Goal: Information Seeking & Learning: Check status

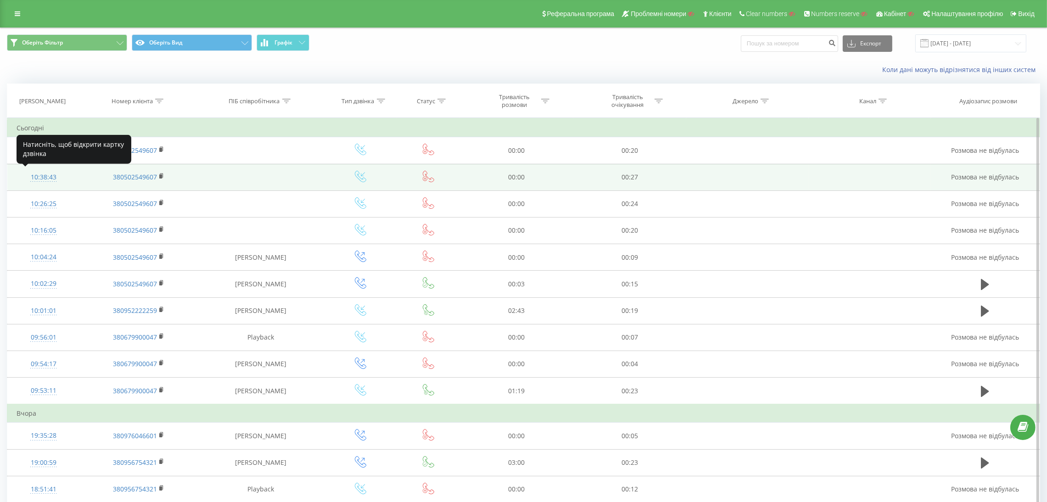
click at [36, 176] on div "10:38:43" at bounding box center [44, 177] width 54 height 18
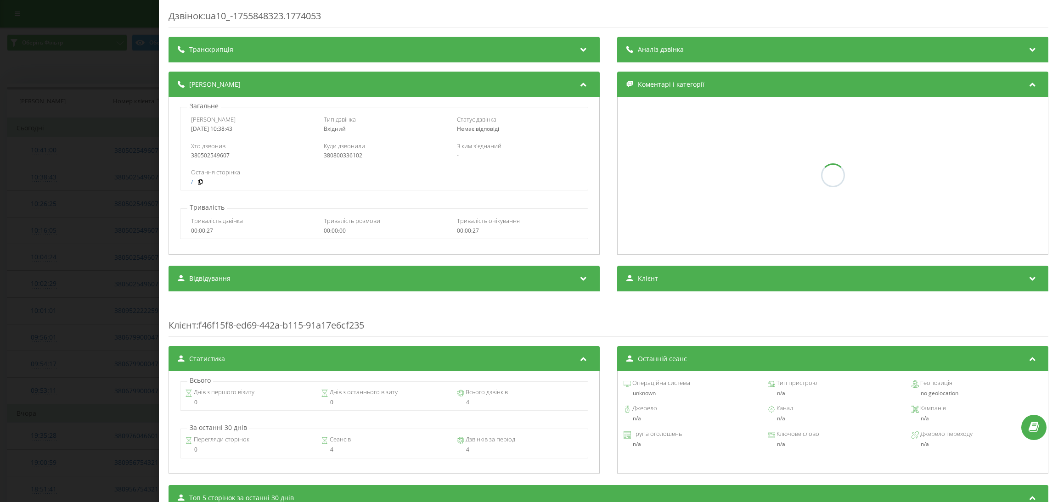
click at [349, 158] on div "380800336102" at bounding box center [384, 155] width 121 height 6
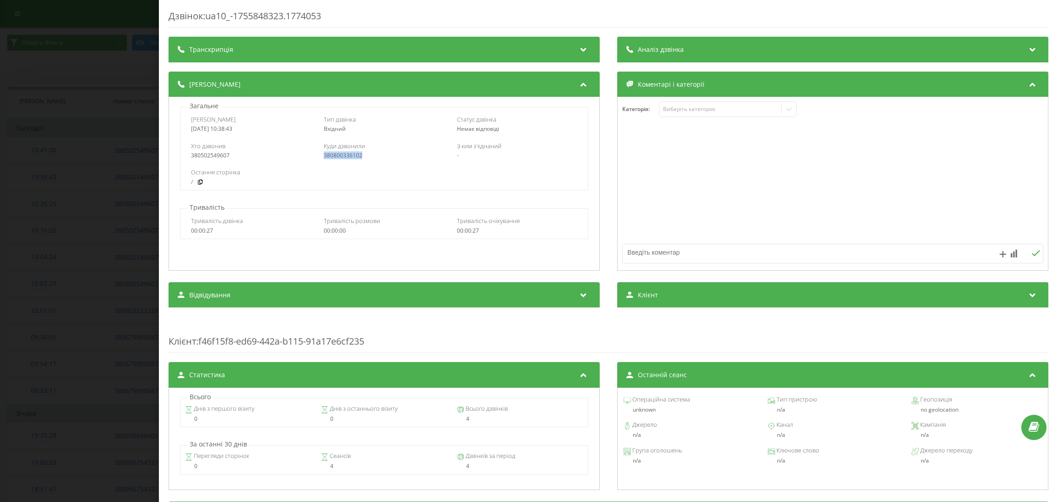
copy div "380800336102"
click at [67, 185] on div "Дзвінок : ua10_-1755848323.1774053 Транскрипція Для AI-аналізу майбутніх дзвінк…" at bounding box center [529, 251] width 1058 height 502
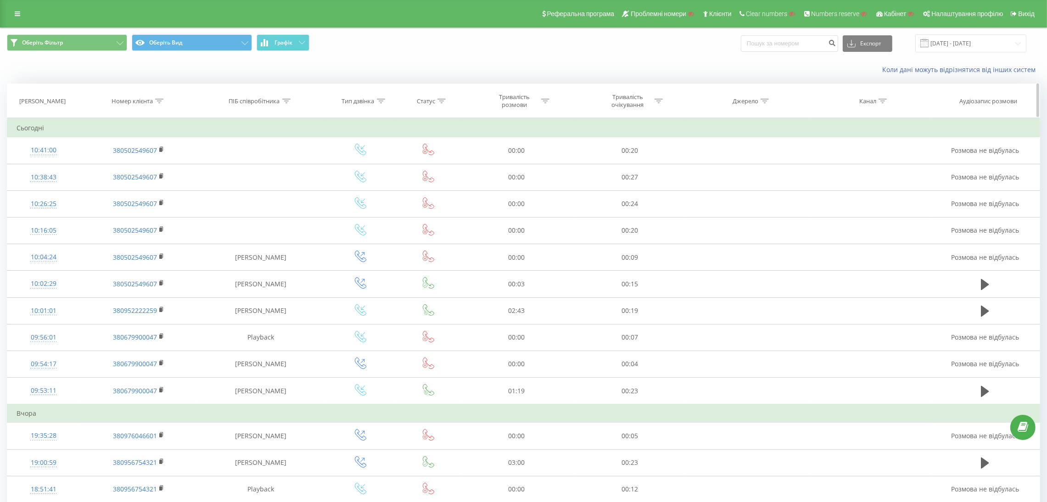
click at [161, 104] on div at bounding box center [159, 101] width 8 height 8
click at [149, 157] on form "Містить Скасувати OK" at bounding box center [138, 166] width 81 height 59
click at [147, 163] on input "text" at bounding box center [138, 167] width 81 height 16
type input "7113"
click button "OK" at bounding box center [158, 184] width 39 height 11
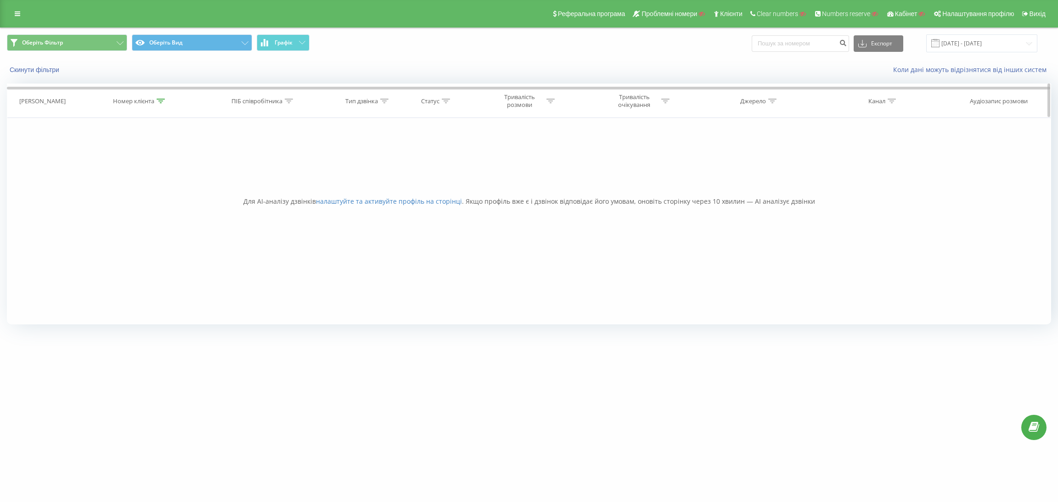
click at [164, 103] on icon at bounding box center [161, 101] width 8 height 5
click at [128, 182] on button "Скасувати" at bounding box center [119, 184] width 39 height 11
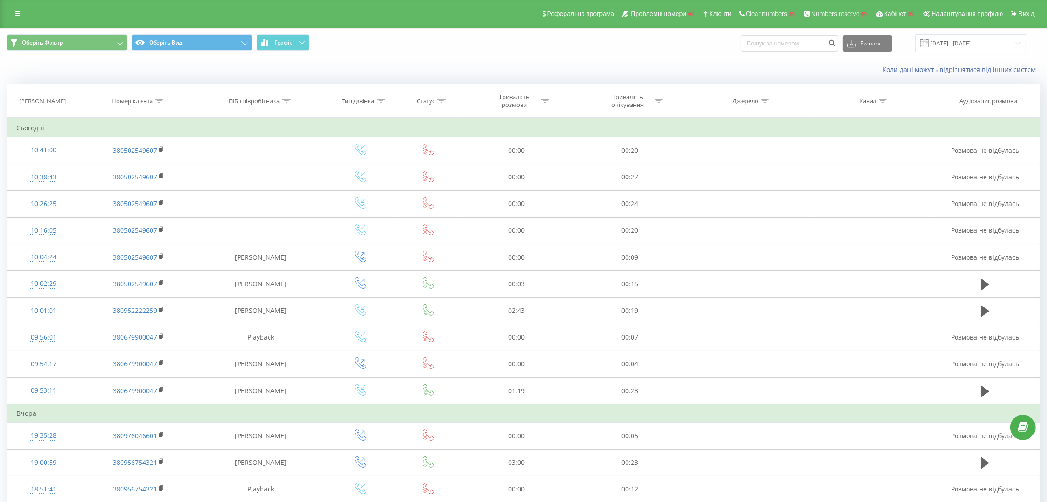
click at [92, 82] on div "Оберіть Фільтр Оберіть Вид Графік Експорт .csv .xls .xlsx 22.07.2025 - 22.08.20…" at bounding box center [523, 443] width 1033 height 830
click at [159, 99] on icon at bounding box center [159, 101] width 8 height 5
click at [119, 165] on input "7113" at bounding box center [138, 167] width 81 height 16
type input "0047"
click at [152, 183] on span "OK" at bounding box center [158, 185] width 26 height 14
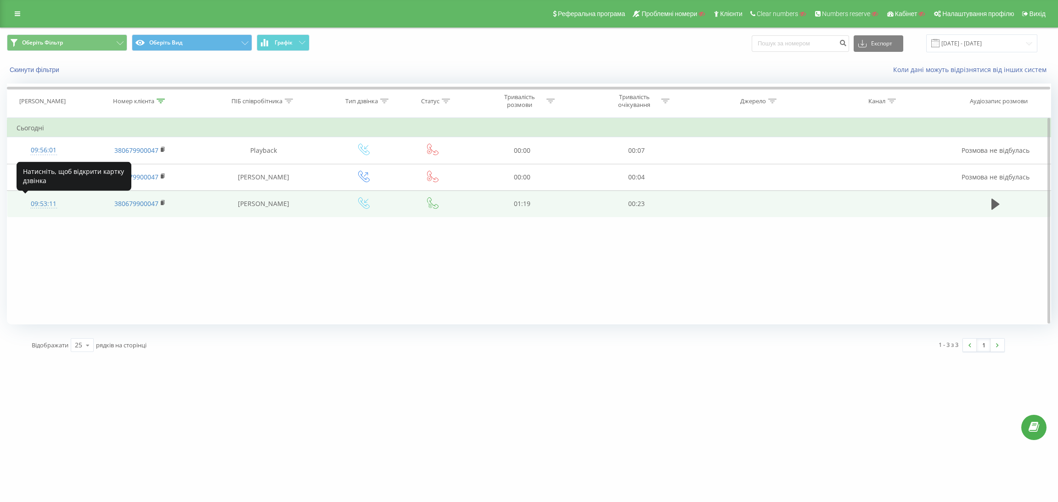
click at [43, 207] on div "09:53:11" at bounding box center [44, 204] width 55 height 18
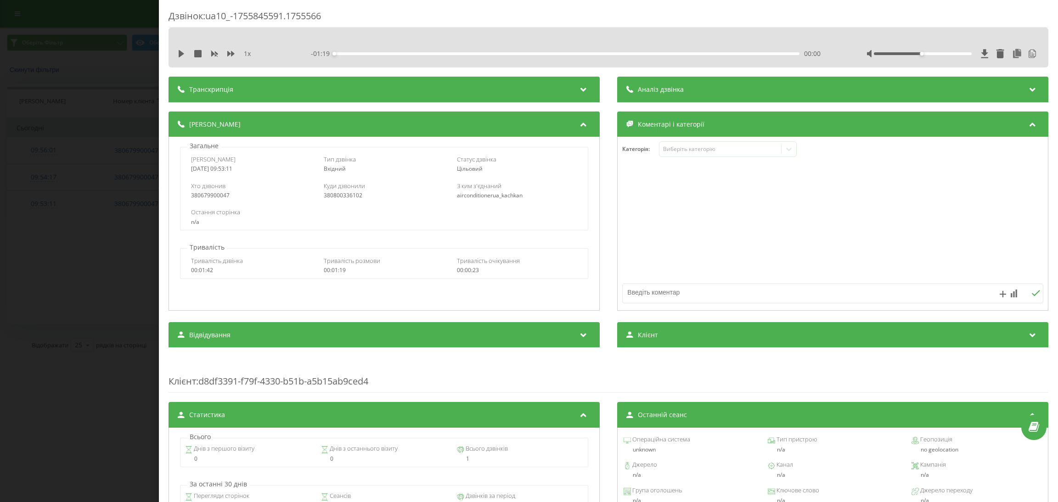
click at [75, 249] on div "Дзвінок : ua10_-1755845591.1755566 1 x - 01:19 00:00 00:00 Транскрипція Для AI-…" at bounding box center [529, 251] width 1058 height 502
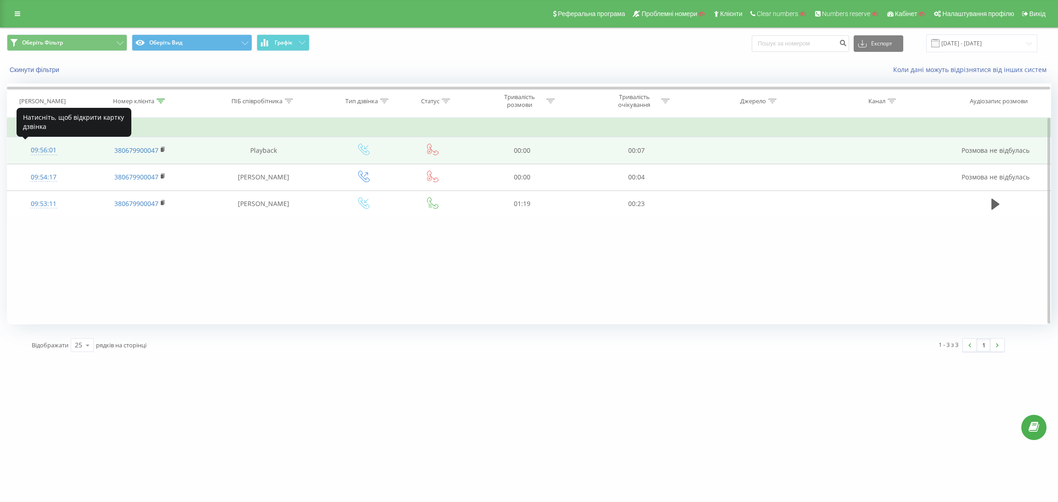
click at [37, 141] on div "09:56:01" at bounding box center [44, 150] width 55 height 18
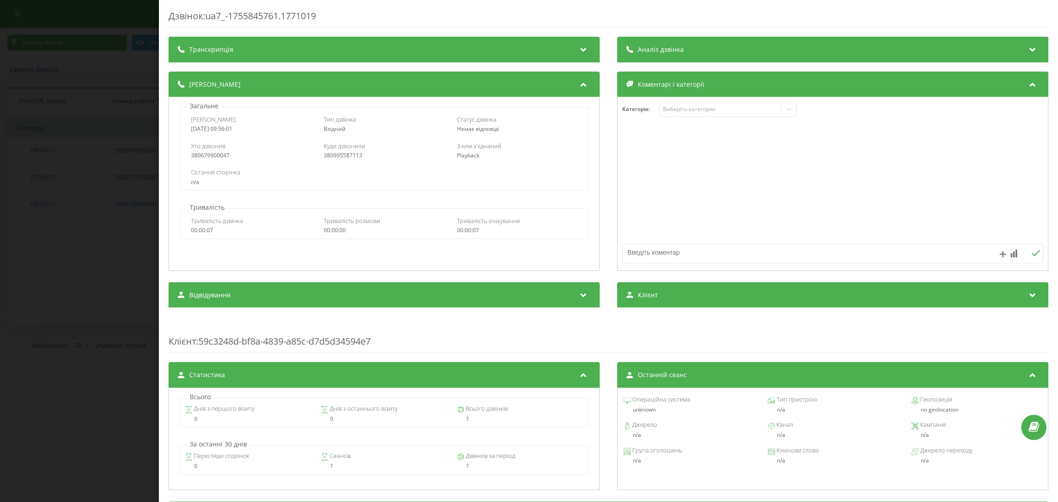
click at [340, 155] on div "380995587113" at bounding box center [384, 155] width 121 height 6
copy div "380995587113"
click at [75, 226] on div "Дзвінок : ua7_-1755845761.1771019 Транскрипція Для AI-аналізу майбутніх дзвінкі…" at bounding box center [529, 251] width 1058 height 502
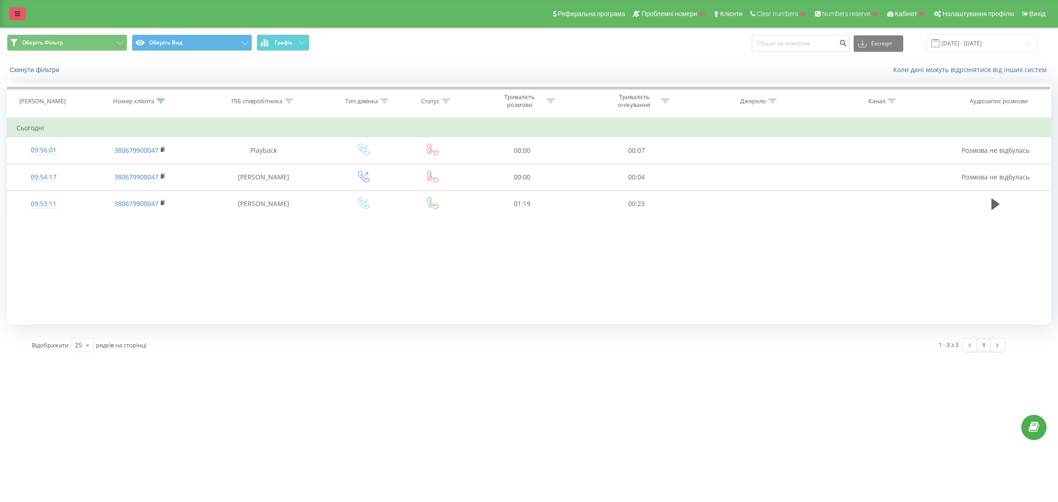
click at [19, 11] on icon at bounding box center [18, 14] width 6 height 6
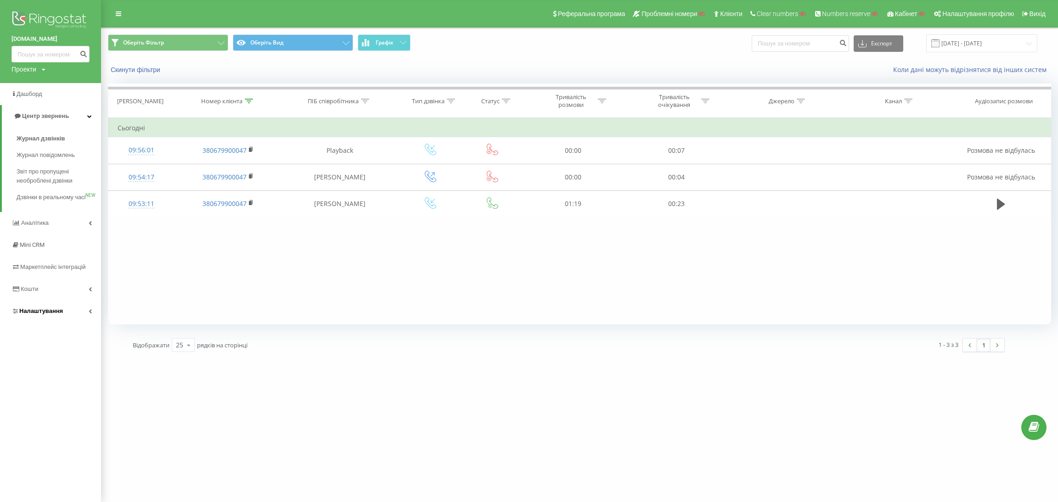
click at [46, 314] on link "Налаштування" at bounding box center [50, 311] width 101 height 22
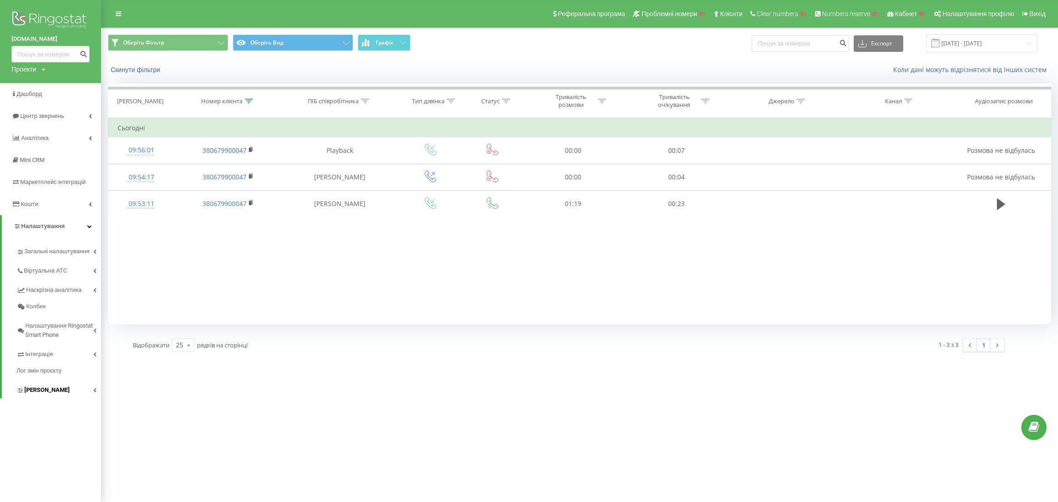
click at [37, 388] on span "[PERSON_NAME]" at bounding box center [46, 390] width 45 height 9
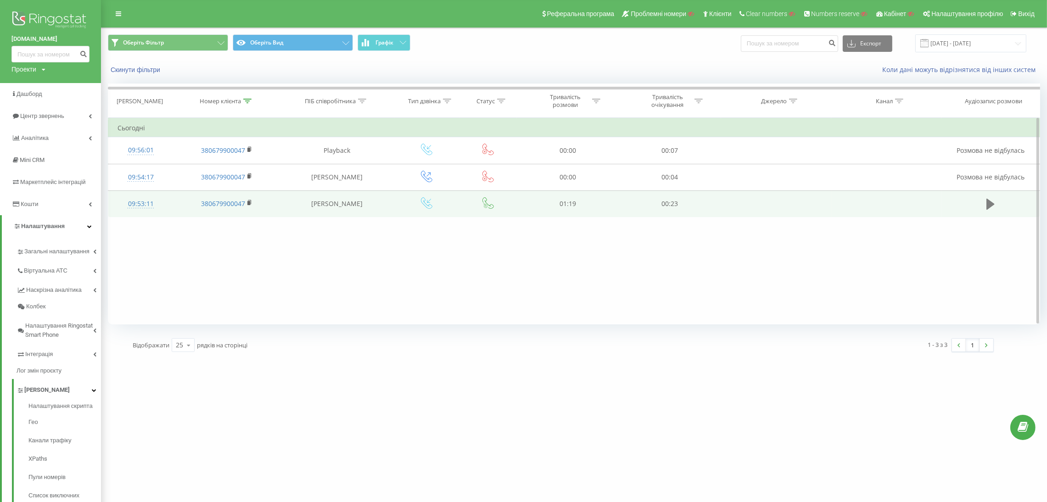
click at [991, 201] on icon at bounding box center [991, 204] width 8 height 13
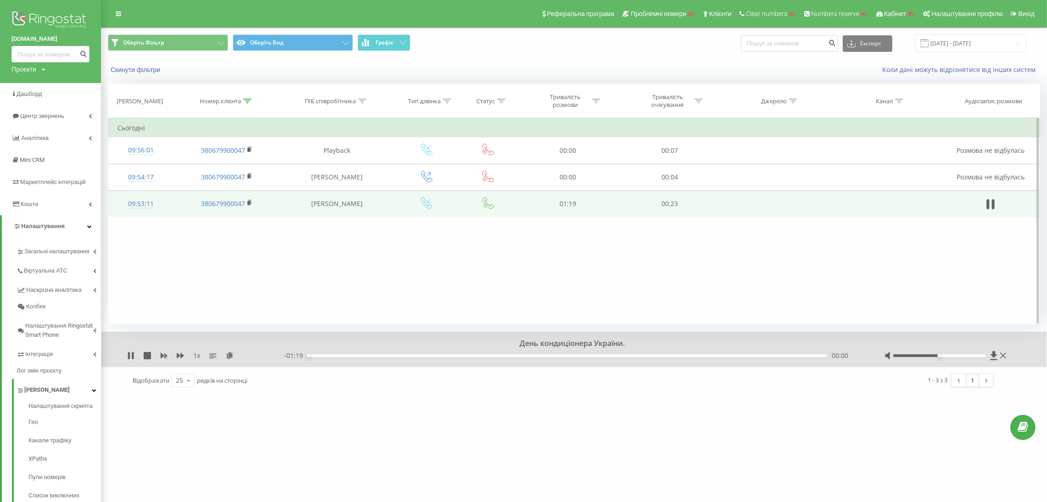
click at [345, 356] on div "00:00" at bounding box center [568, 355] width 520 height 3
click at [130, 358] on icon at bounding box center [130, 355] width 7 height 7
click at [152, 207] on div "09:53:11" at bounding box center [141, 204] width 47 height 18
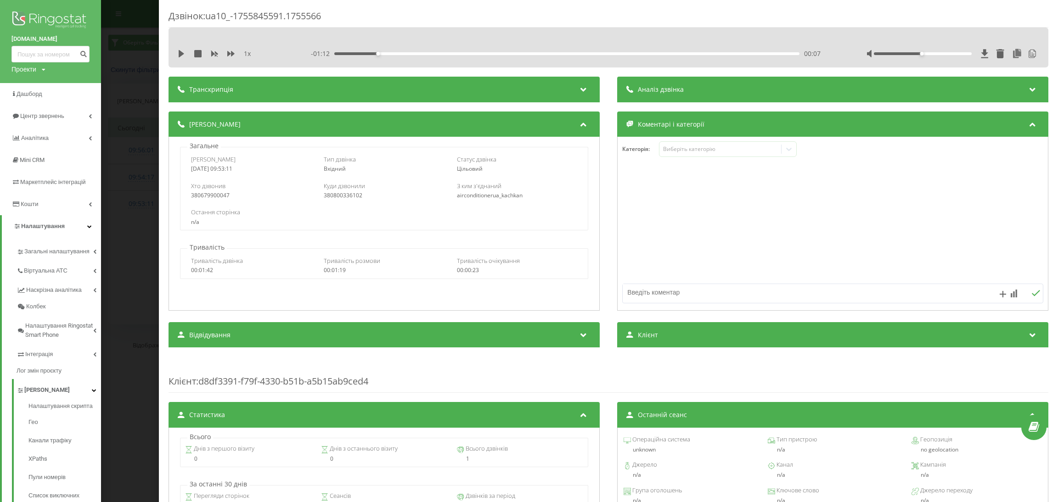
click at [341, 196] on div "380800336102" at bounding box center [384, 195] width 121 height 6
copy div "380800336102"
click at [137, 257] on div "Дзвінок : ua10_-1755845591.1755566 Доброго дня. А підкажіть у нас таке питання:…" at bounding box center [529, 251] width 1058 height 502
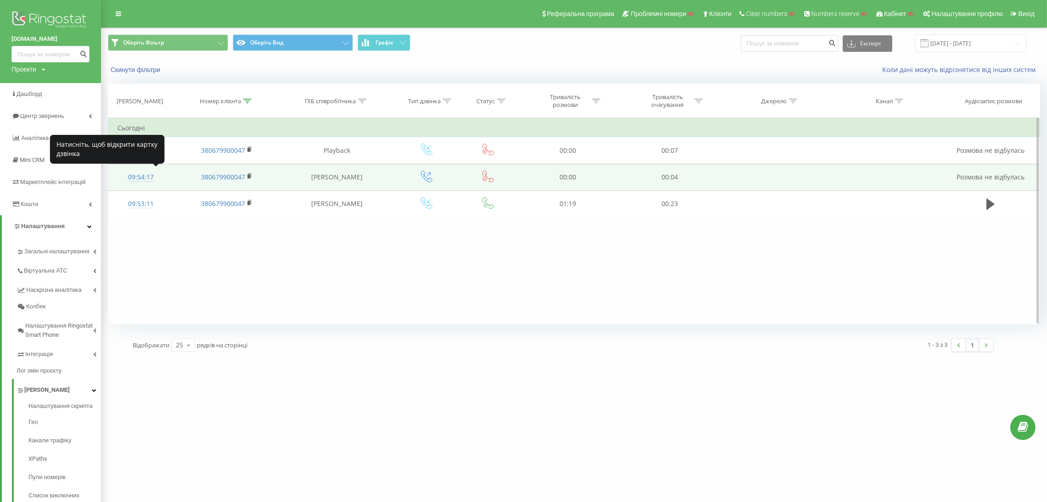
click at [129, 176] on div "09:54:17" at bounding box center [141, 177] width 47 height 18
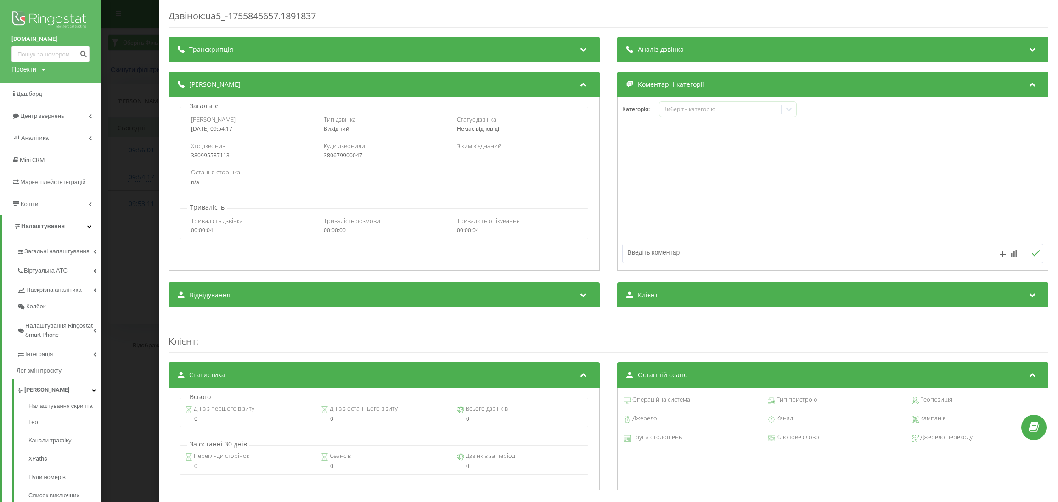
click at [134, 245] on div "Дзвінок : ua5_-1755845657.1891837 Транскрипція Для AI-аналізу майбутніх дзвінкі…" at bounding box center [529, 251] width 1058 height 502
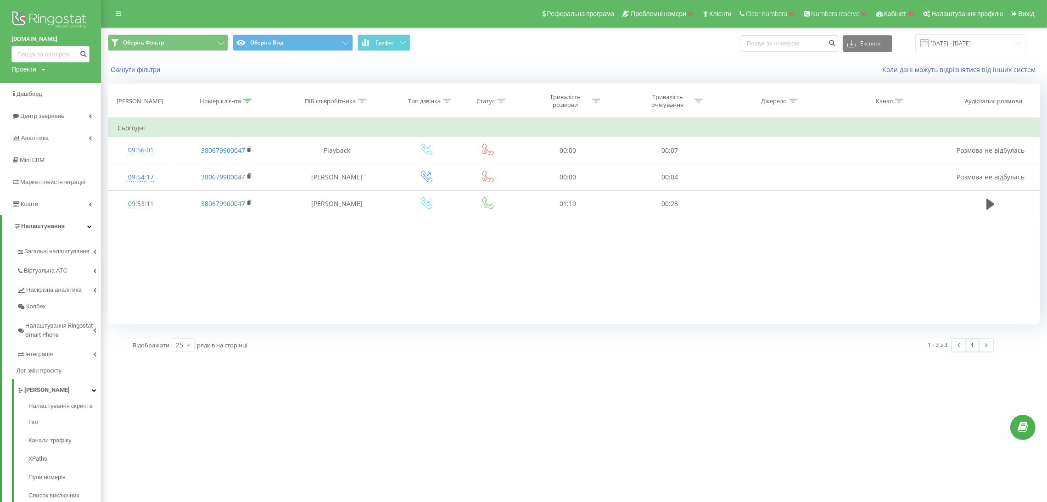
click at [21, 70] on div "Проекти" at bounding box center [23, 69] width 25 height 9
click at [37, 89] on input "text" at bounding box center [37, 83] width 46 height 13
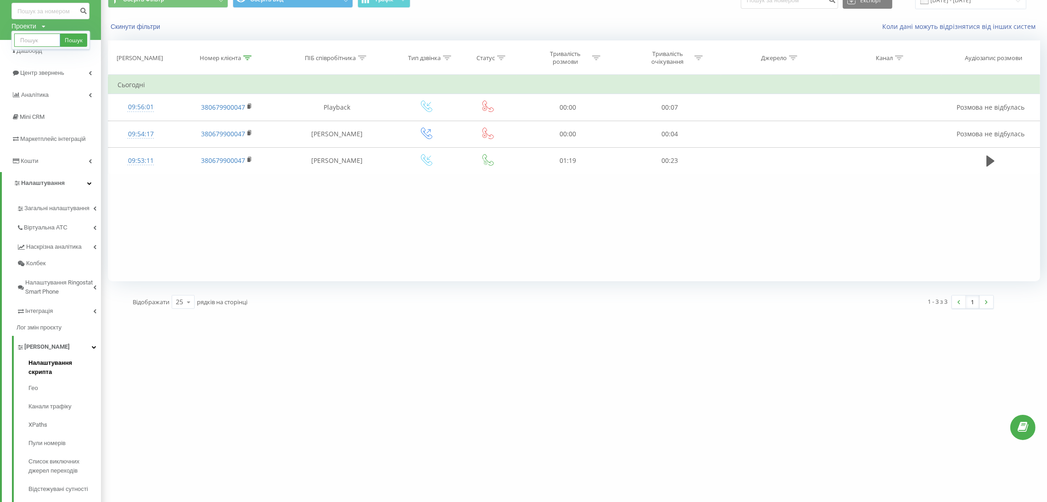
scroll to position [83, 0]
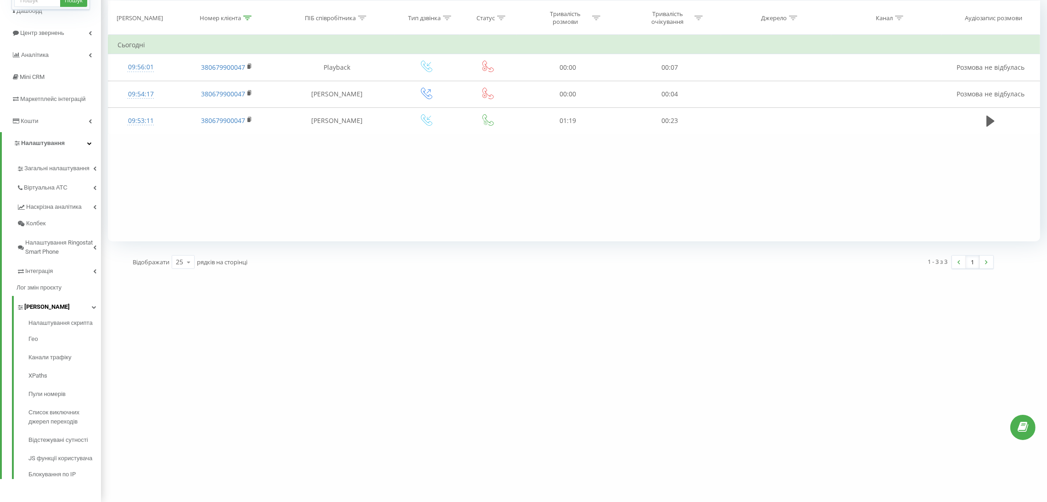
click at [63, 312] on link "[PERSON_NAME]" at bounding box center [59, 305] width 84 height 19
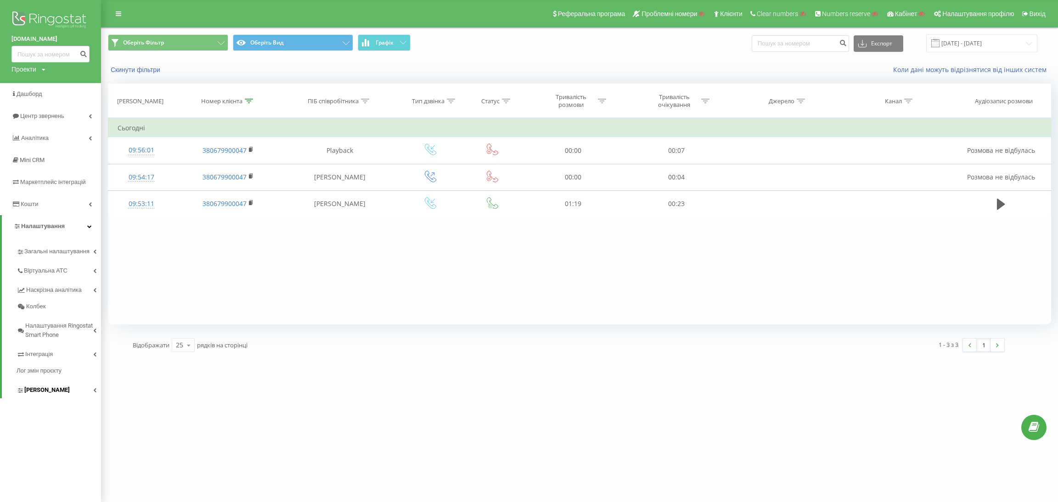
click at [26, 391] on span "[PERSON_NAME]" at bounding box center [46, 390] width 45 height 9
click at [62, 402] on span "Налаштування скрипта" at bounding box center [62, 411] width 68 height 18
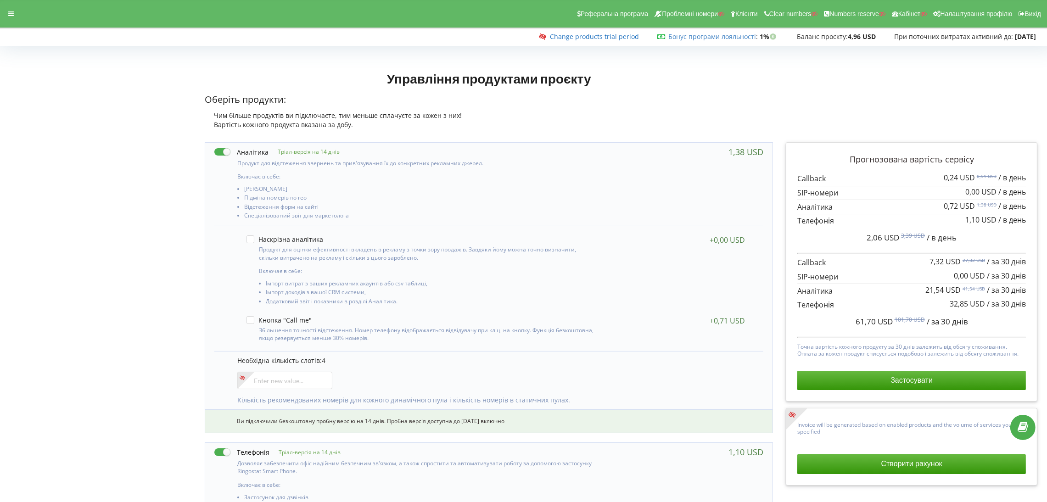
click at [581, 34] on link "Change products trial period" at bounding box center [594, 36] width 89 height 9
click at [835, 70] on div "Управління продуктами проєкту Оберіть продукти: Чим більше продуктів ви підключ…" at bounding box center [621, 101] width 846 height 70
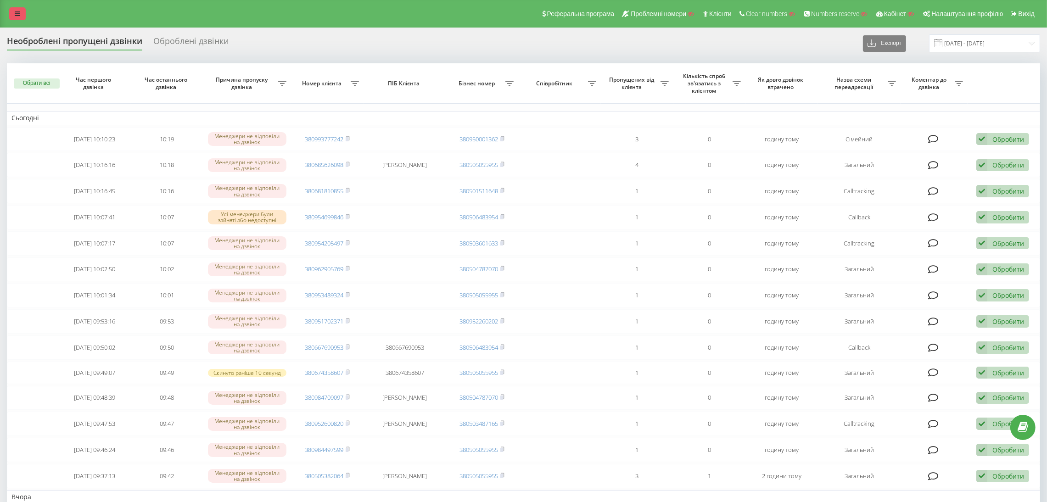
click at [12, 13] on link at bounding box center [17, 13] width 17 height 13
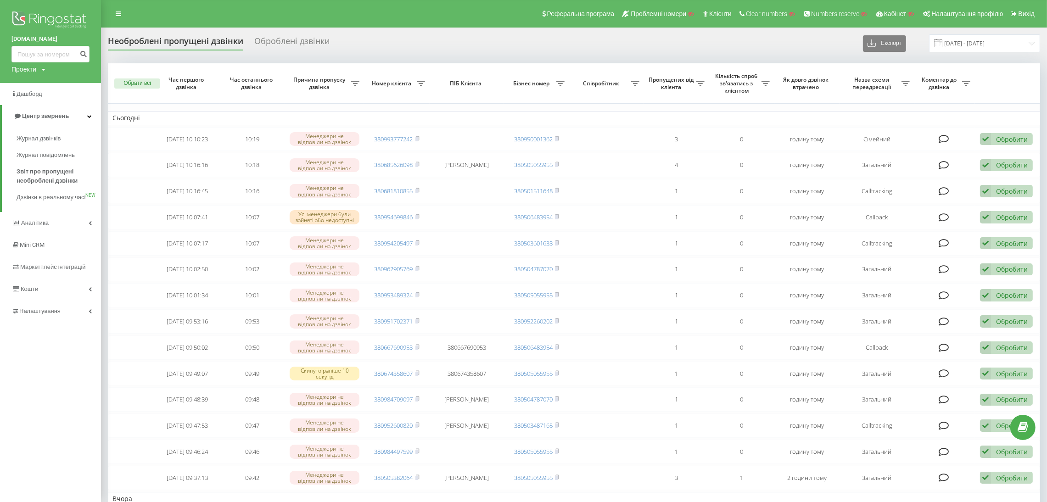
click at [276, 48] on div "Оброблені дзвінки" at bounding box center [291, 43] width 75 height 14
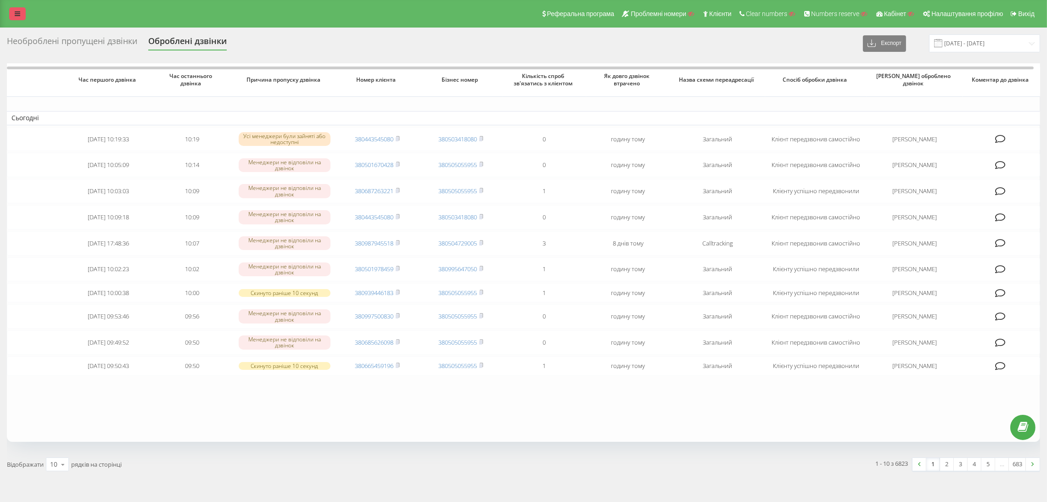
click at [15, 16] on icon at bounding box center [18, 14] width 6 height 6
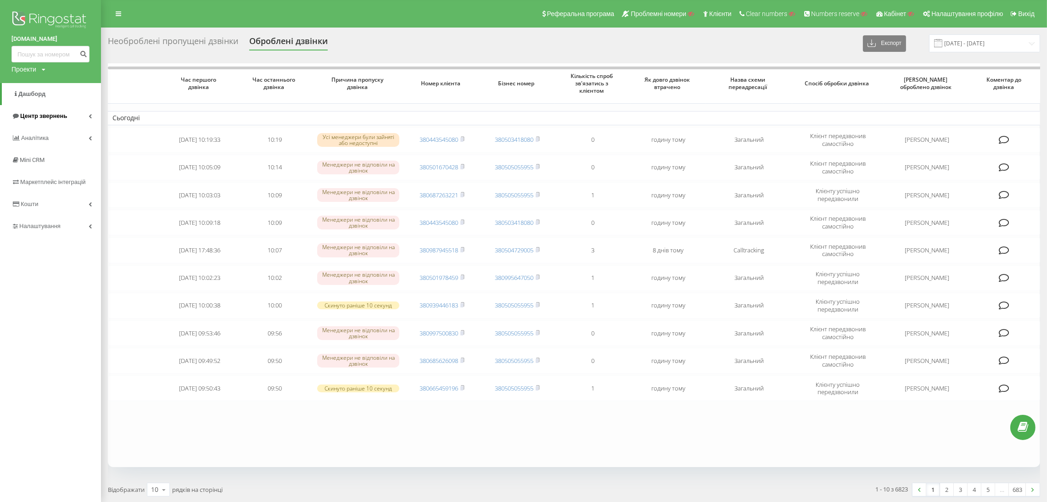
click at [29, 119] on span "Центр звернень" at bounding box center [43, 115] width 47 height 7
click at [42, 136] on span "Журнал дзвінків" at bounding box center [41, 138] width 49 height 9
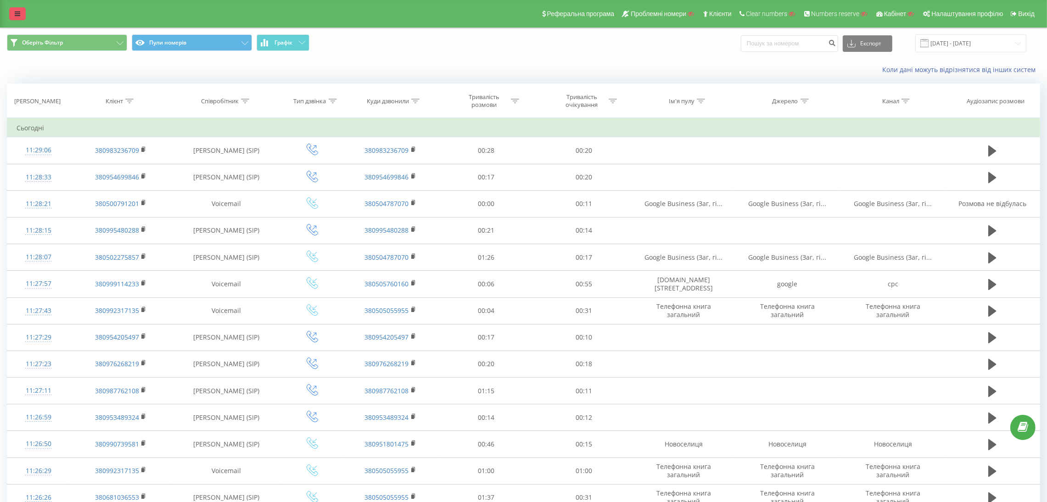
click at [18, 11] on icon at bounding box center [18, 14] width 6 height 6
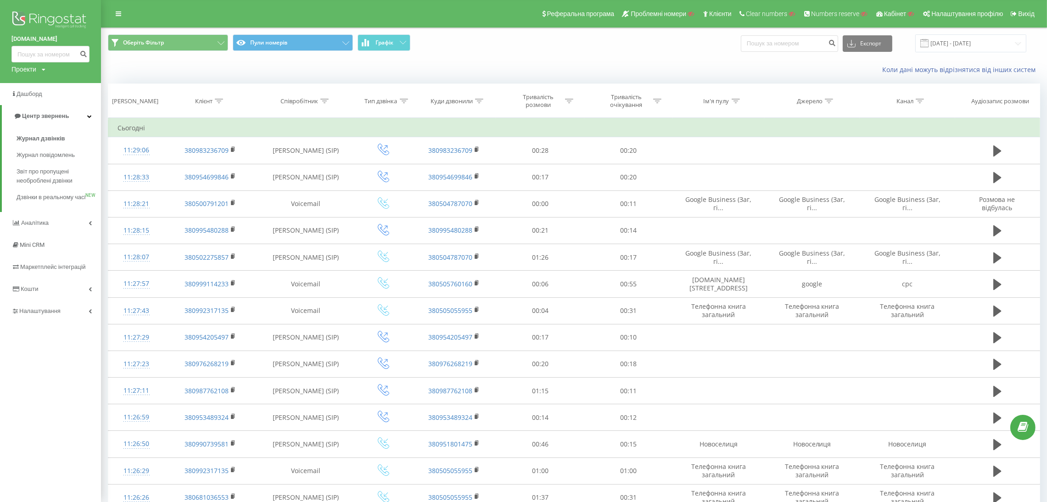
click at [28, 70] on div "Проекти" at bounding box center [23, 69] width 25 height 9
click at [35, 81] on input "text" at bounding box center [37, 83] width 46 height 13
paste input "[DOMAIN_NAME]"
type input "[DOMAIN_NAME]"
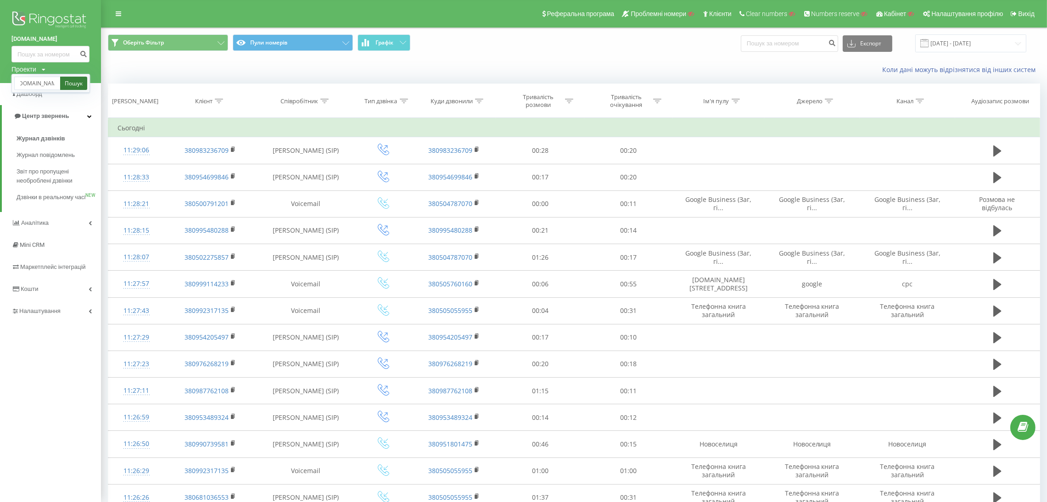
click at [70, 86] on link "Пошук" at bounding box center [73, 83] width 27 height 13
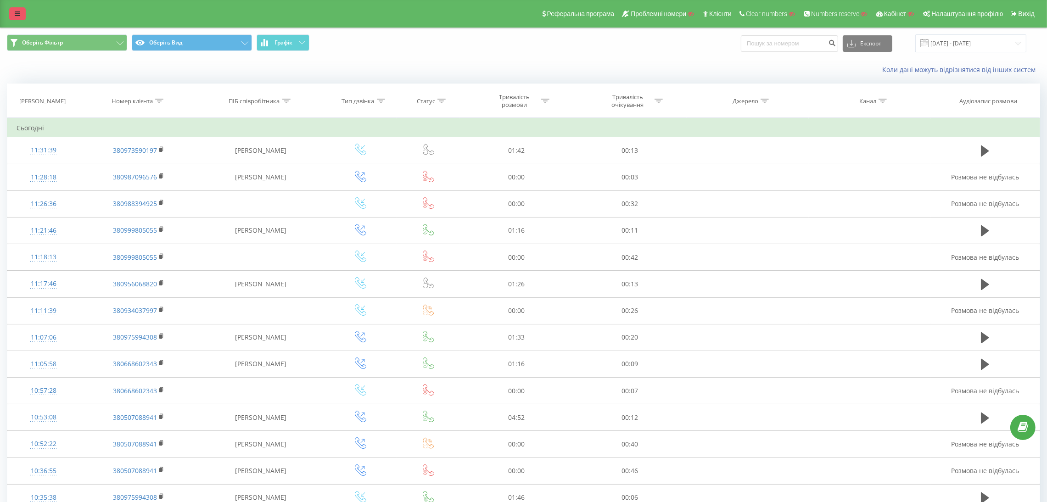
click at [20, 12] on link at bounding box center [17, 13] width 17 height 13
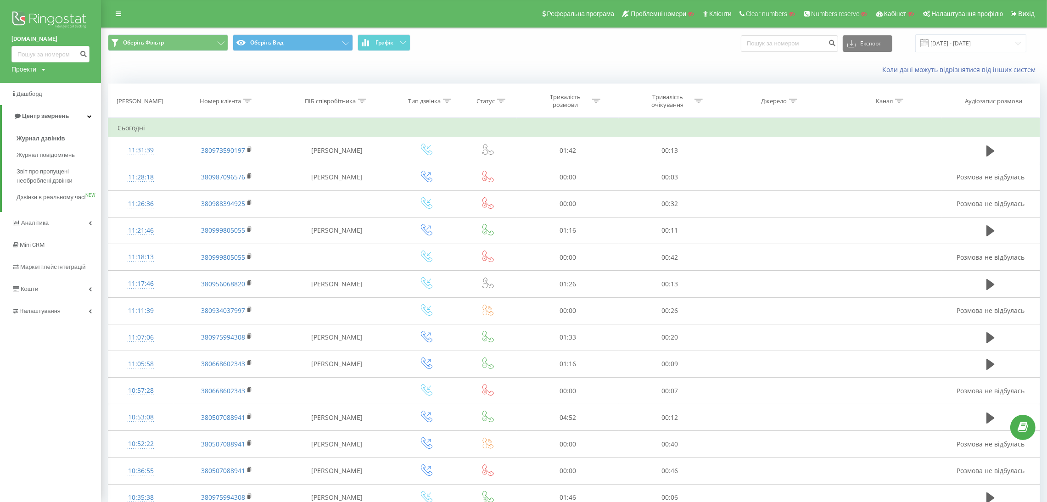
click at [26, 71] on div "Проекти" at bounding box center [23, 69] width 25 height 9
click at [47, 85] on input "text" at bounding box center [37, 83] width 46 height 13
paste input "sharkstrade.pl"
type input "sharkstrade.pl"
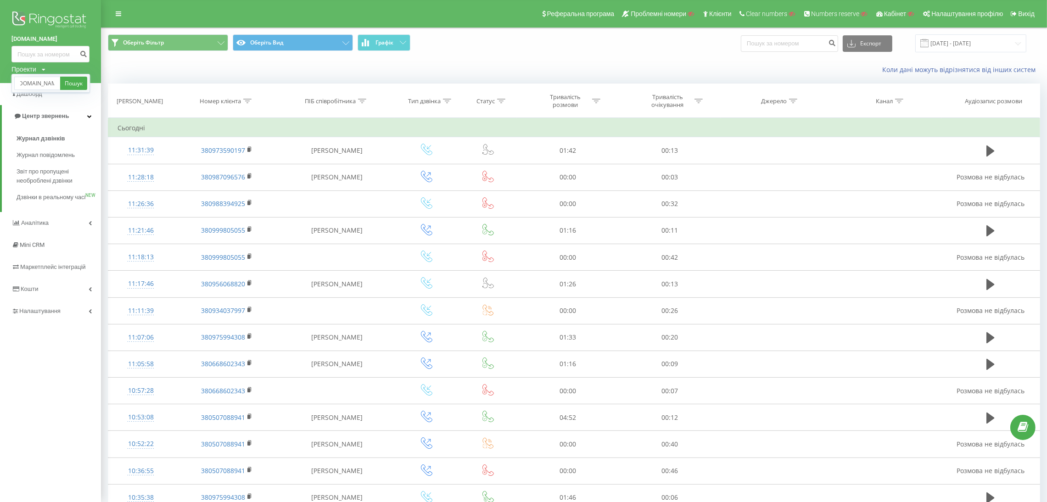
drag, startPoint x: 75, startPoint y: 79, endPoint x: 148, endPoint y: 14, distance: 97.8
click at [75, 79] on link "Пошук" at bounding box center [73, 83] width 27 height 13
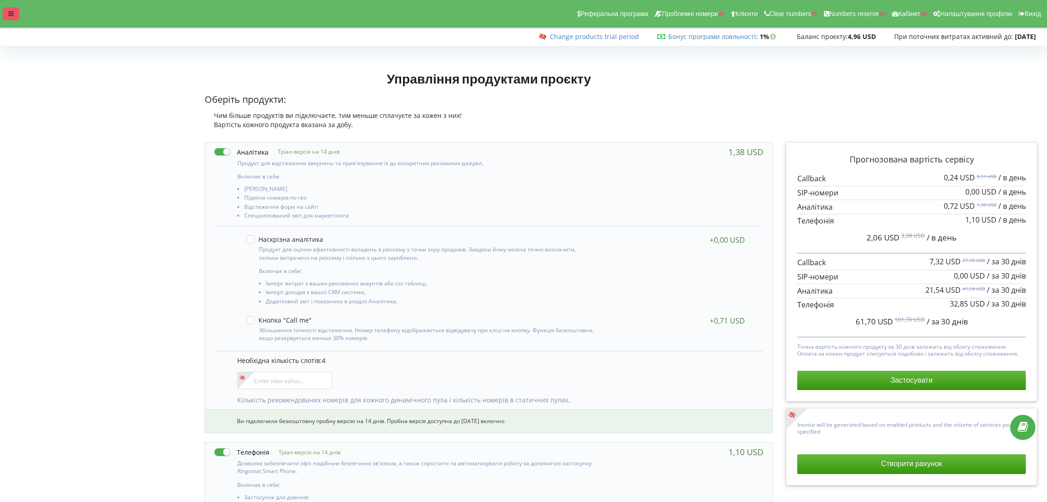
click at [16, 17] on div at bounding box center [11, 13] width 17 height 13
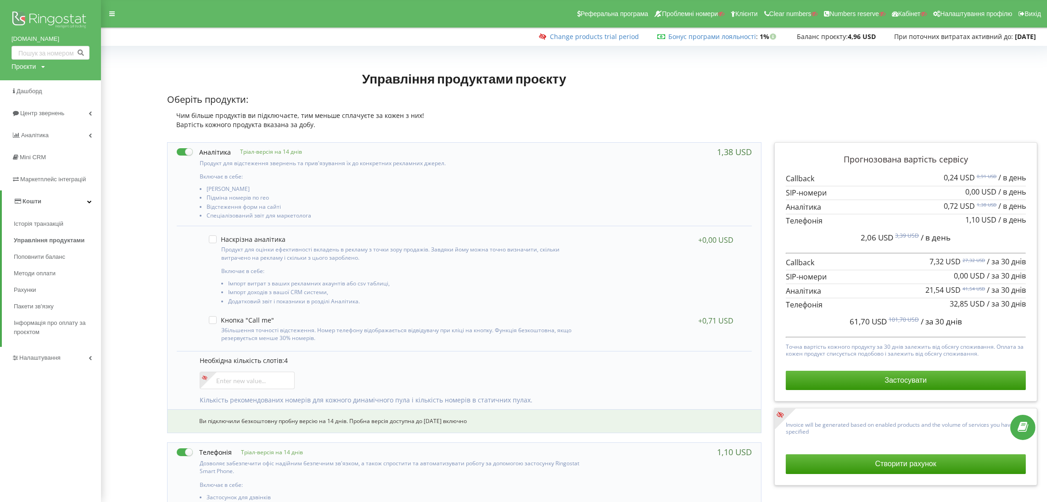
click at [17, 63] on div "Проєкти" at bounding box center [23, 66] width 24 height 9
click at [34, 80] on input "text" at bounding box center [40, 85] width 46 height 13
paste input "[DOMAIN_NAME]"
type input "[DOMAIN_NAME]"
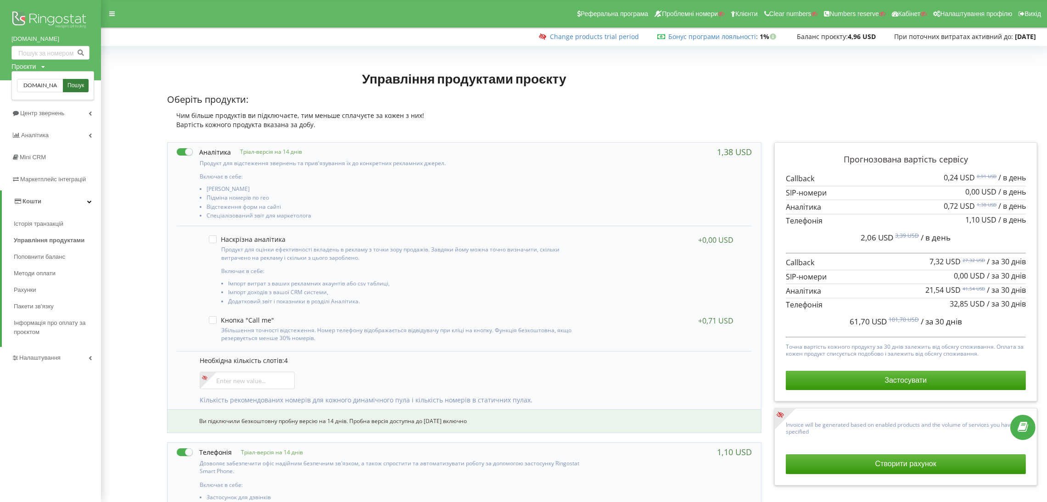
scroll to position [0, 0]
click at [84, 81] on link "Пошук" at bounding box center [76, 85] width 26 height 13
